Goal: Task Accomplishment & Management: Manage account settings

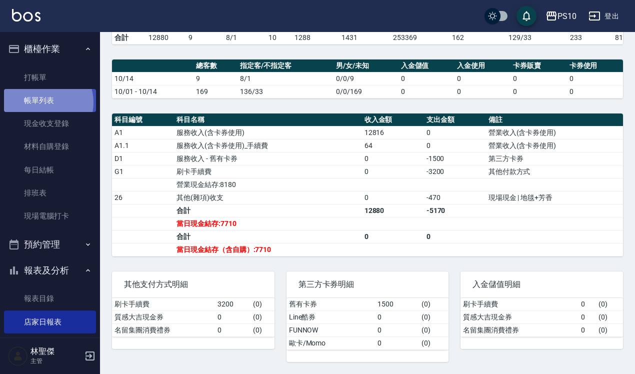
click at [41, 102] on link "帳單列表" at bounding box center [50, 100] width 92 height 23
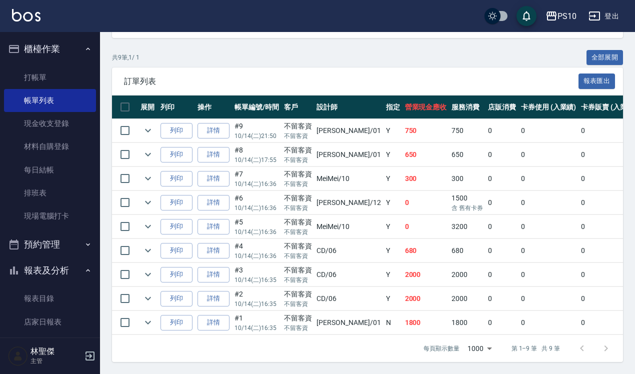
scroll to position [224, 0]
click at [219, 220] on link "詳情" at bounding box center [213, 226] width 32 height 15
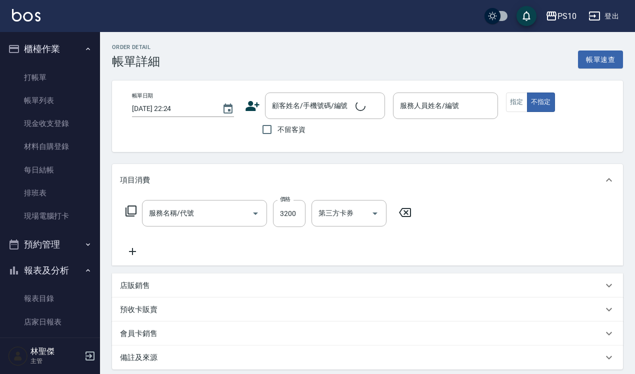
type input "剪髮卡(205)"
type input "[DATE] 16:36"
checkbox input "true"
type input "MeiMei-10"
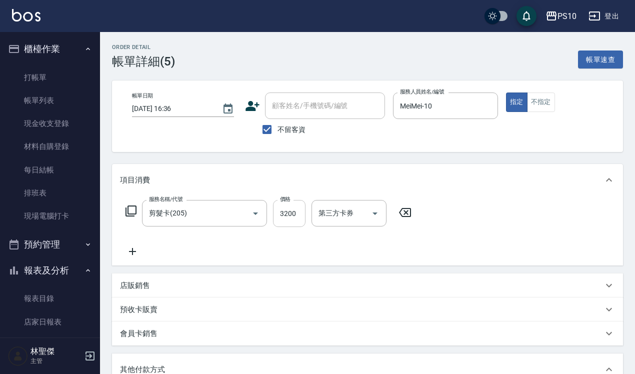
click at [295, 210] on input "3200" at bounding box center [289, 213] width 32 height 27
type input "3"
type input "0"
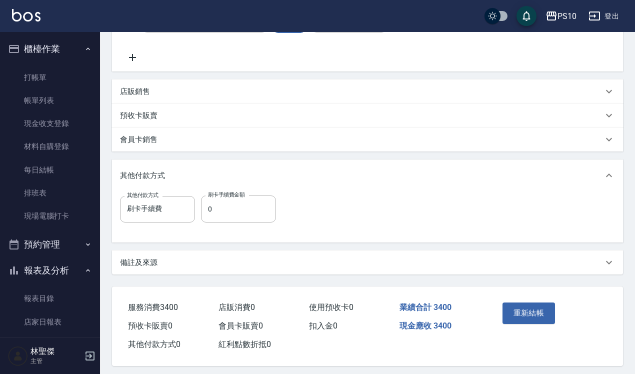
scroll to position [201, 0]
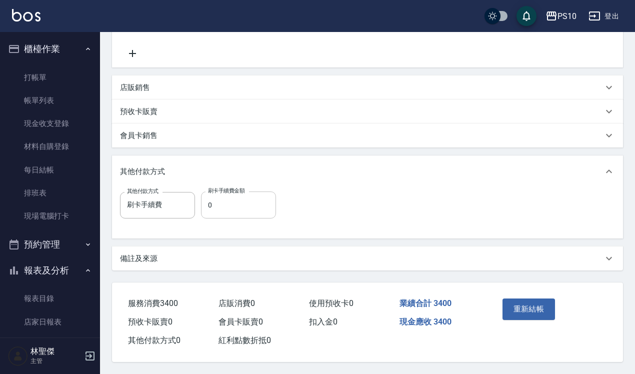
type input "3400"
click at [245, 208] on input "0" at bounding box center [238, 204] width 75 height 27
type input "3400"
click at [530, 303] on button "重新結帳" at bounding box center [528, 308] width 53 height 21
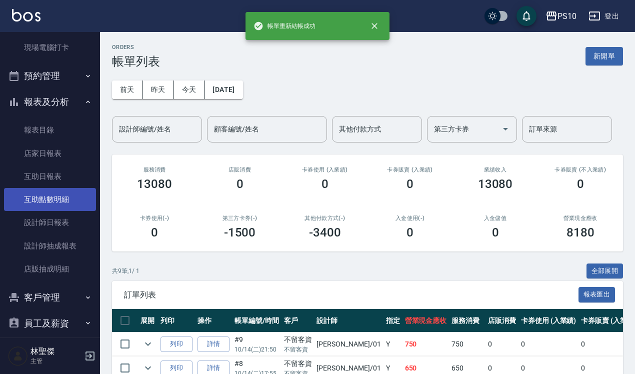
scroll to position [187, 0]
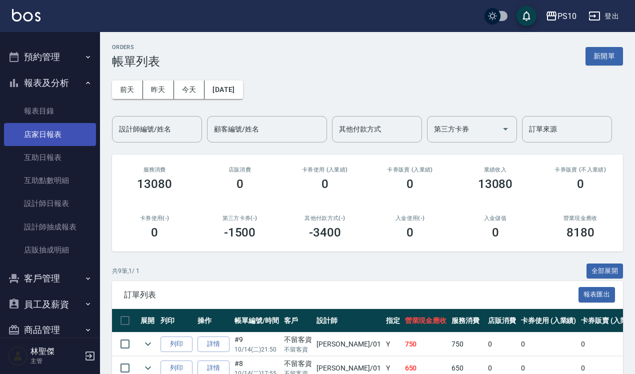
click at [51, 133] on link "店家日報表" at bounding box center [50, 134] width 92 height 23
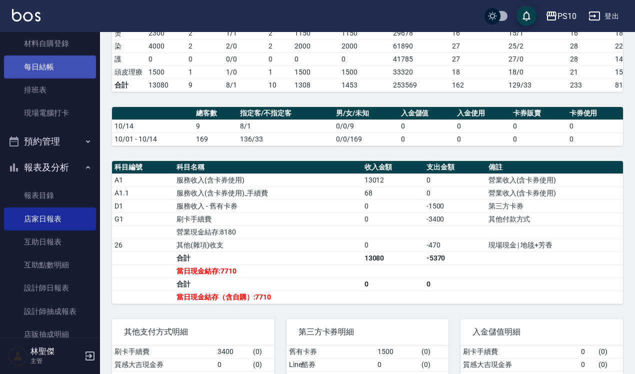
scroll to position [230, 0]
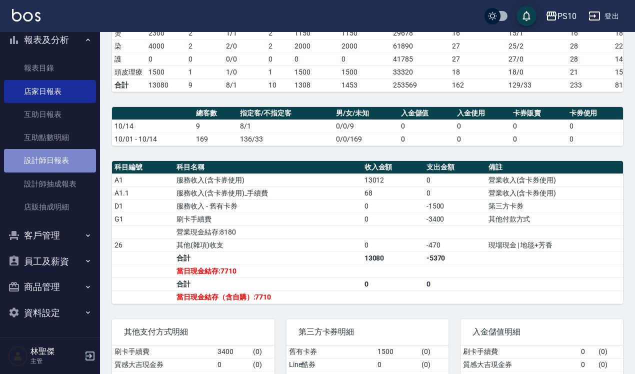
click at [62, 162] on link "設計師日報表" at bounding box center [50, 160] width 92 height 23
